Goal: Task Accomplishment & Management: Manage account settings

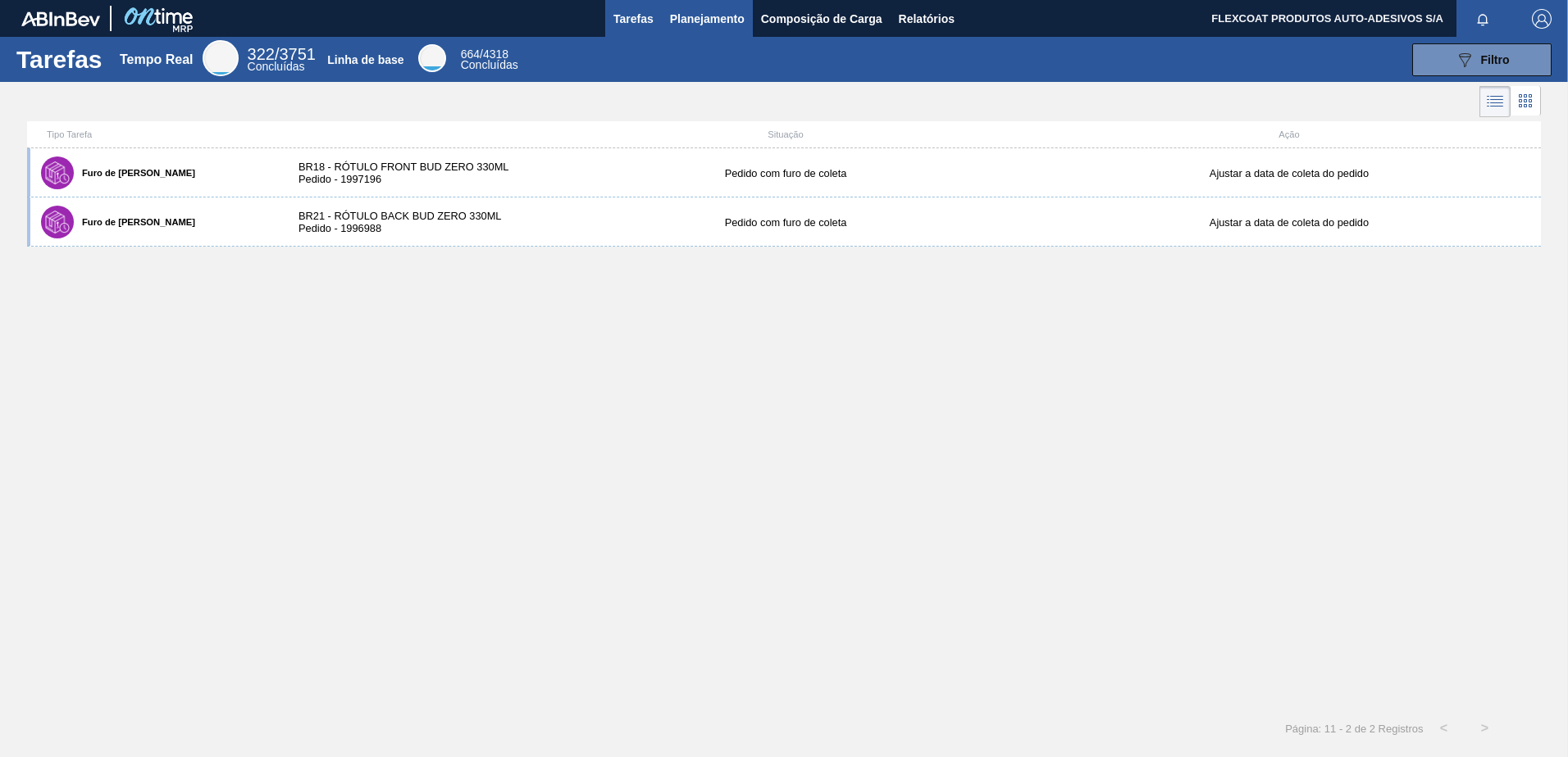
click at [678, 21] on span "Planejamento" at bounding box center [707, 18] width 75 height 20
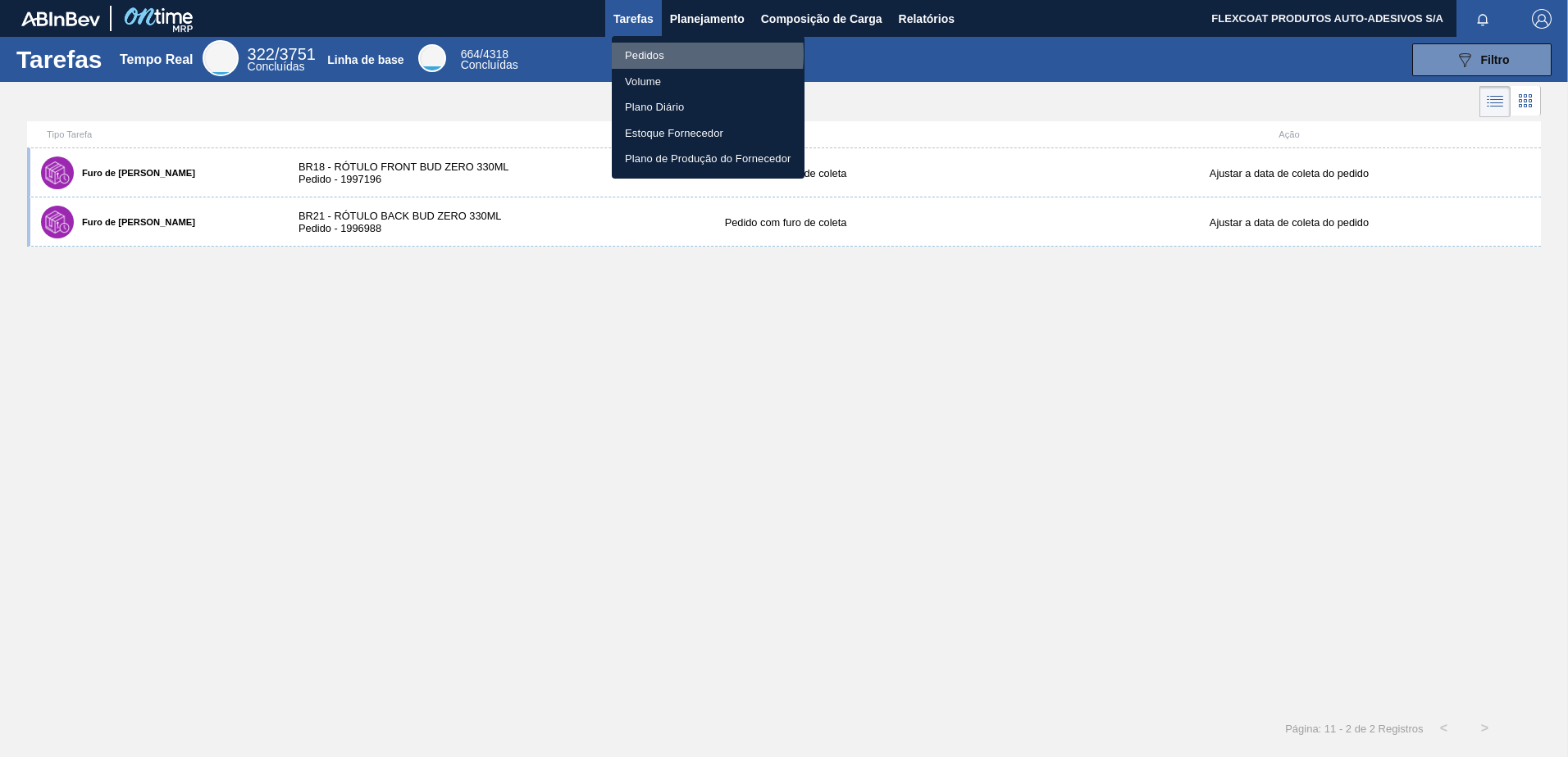
click at [641, 54] on li "Pedidos" at bounding box center [709, 56] width 193 height 26
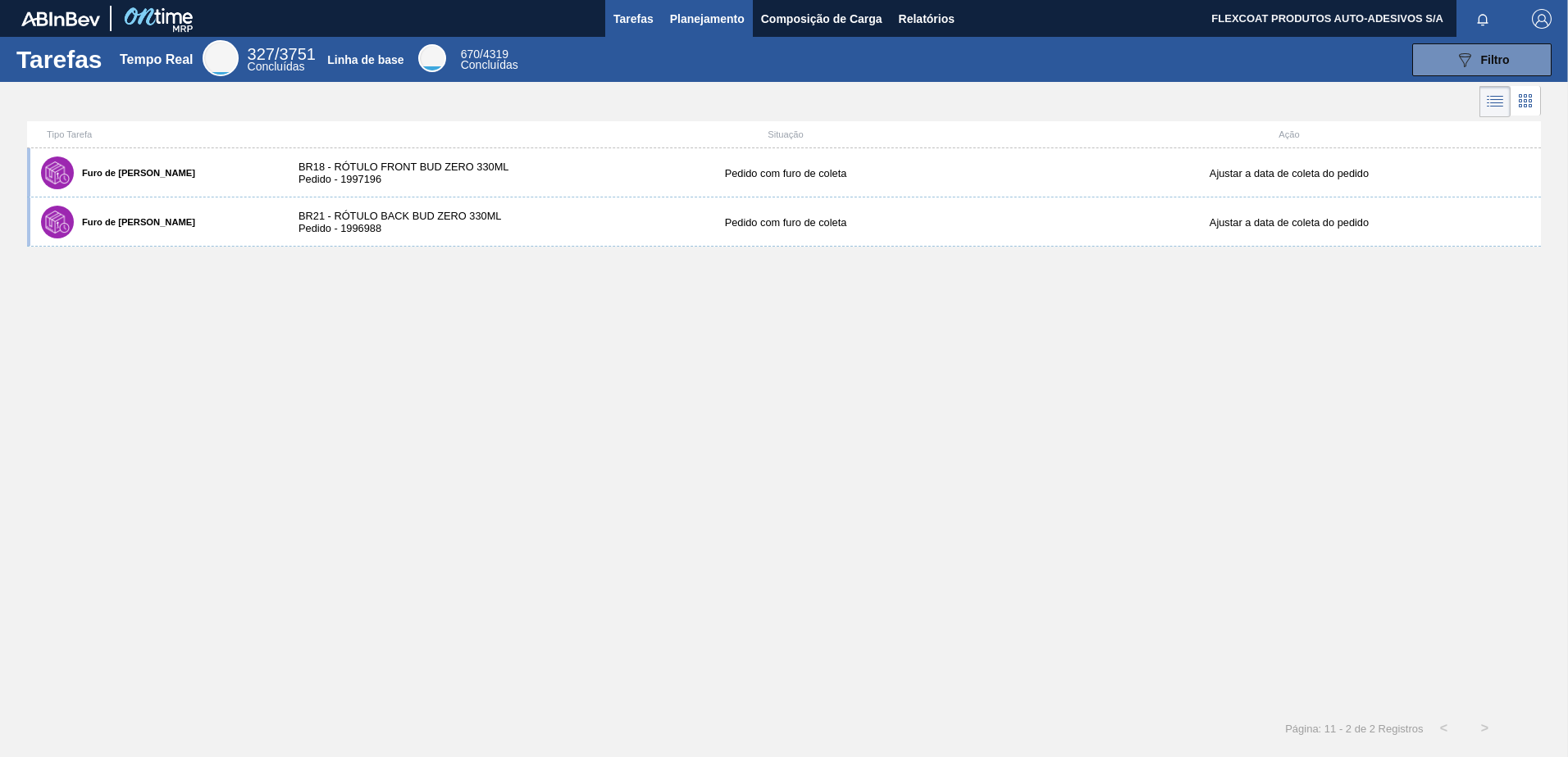
click at [693, 25] on span "Planejamento" at bounding box center [707, 18] width 75 height 20
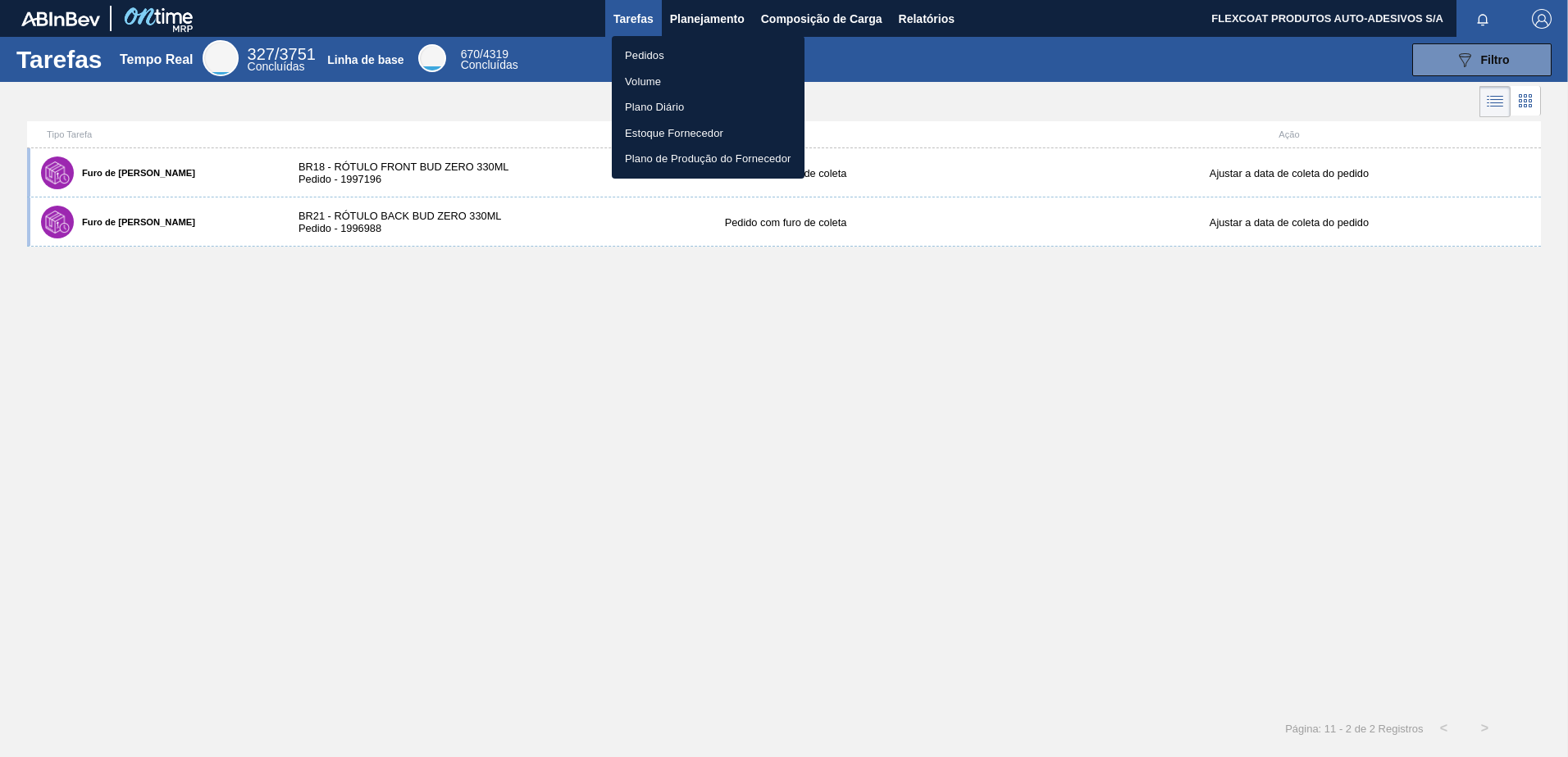
click at [646, 55] on li "Pedidos" at bounding box center [709, 56] width 193 height 26
